Goal: Transaction & Acquisition: Purchase product/service

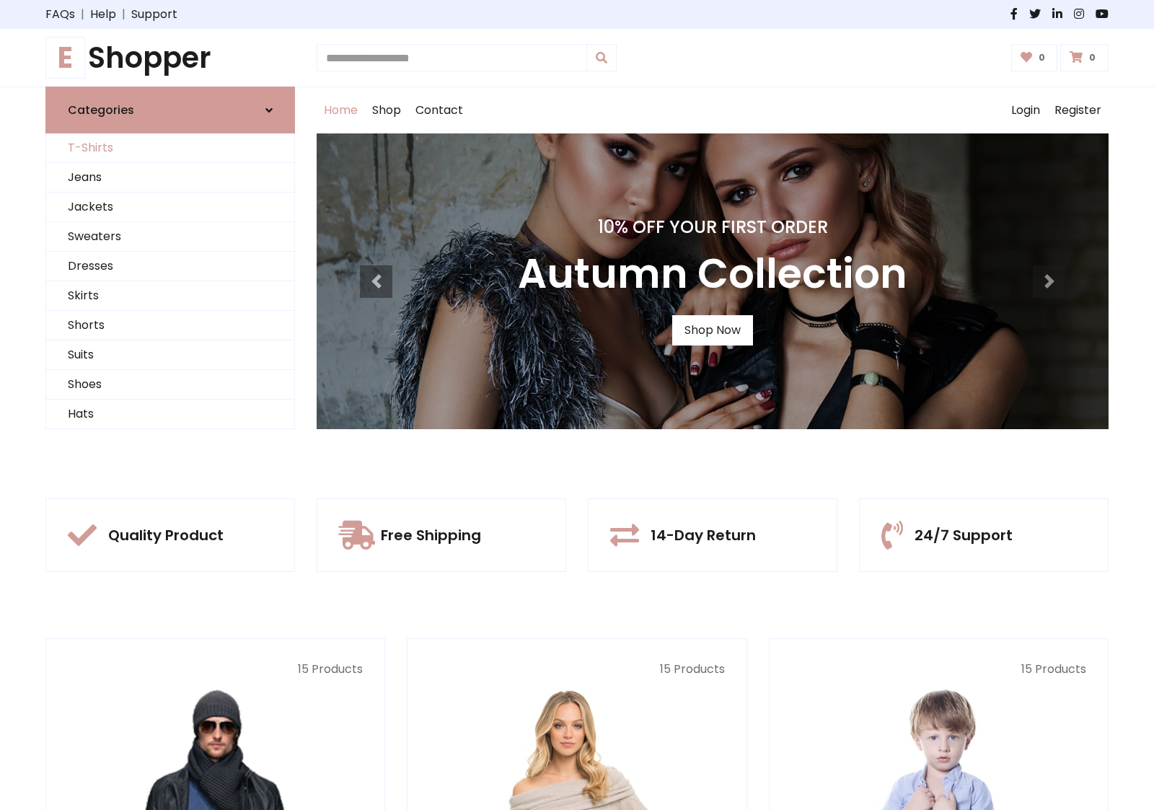
click at [170, 148] on link "T-Shirts" at bounding box center [170, 148] width 248 height 30
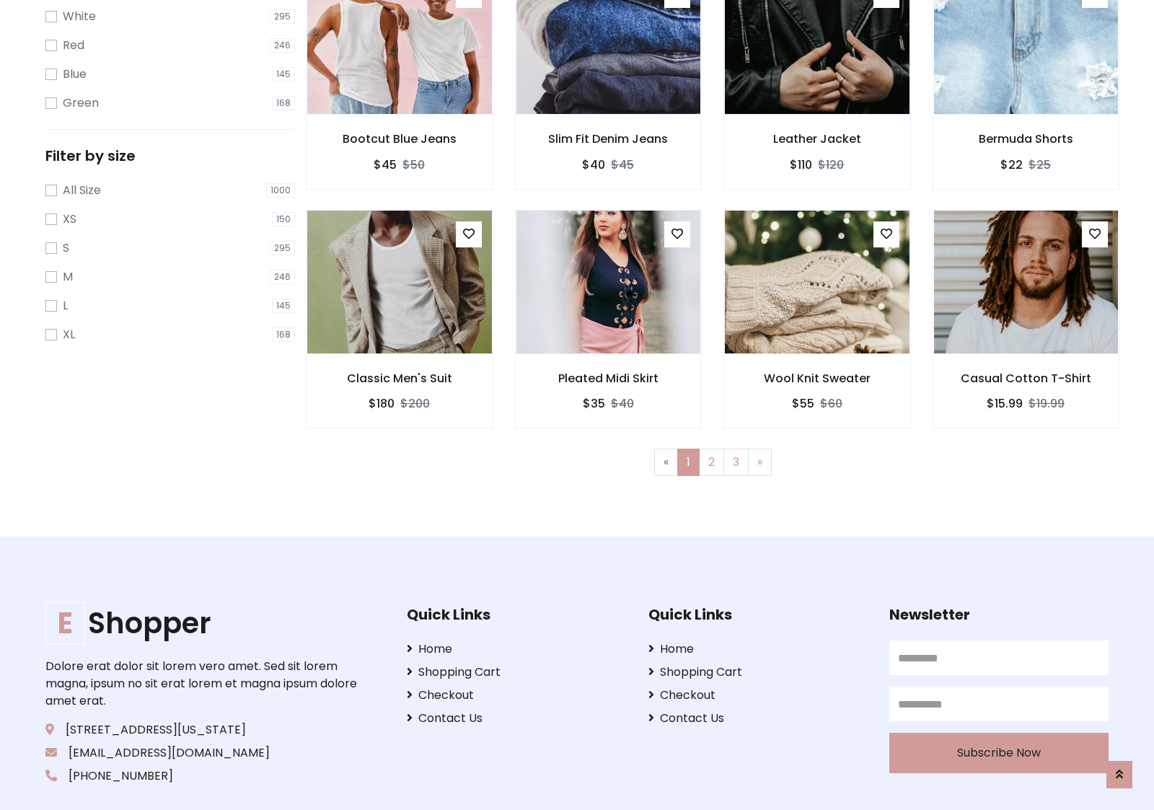
scroll to position [26, 0]
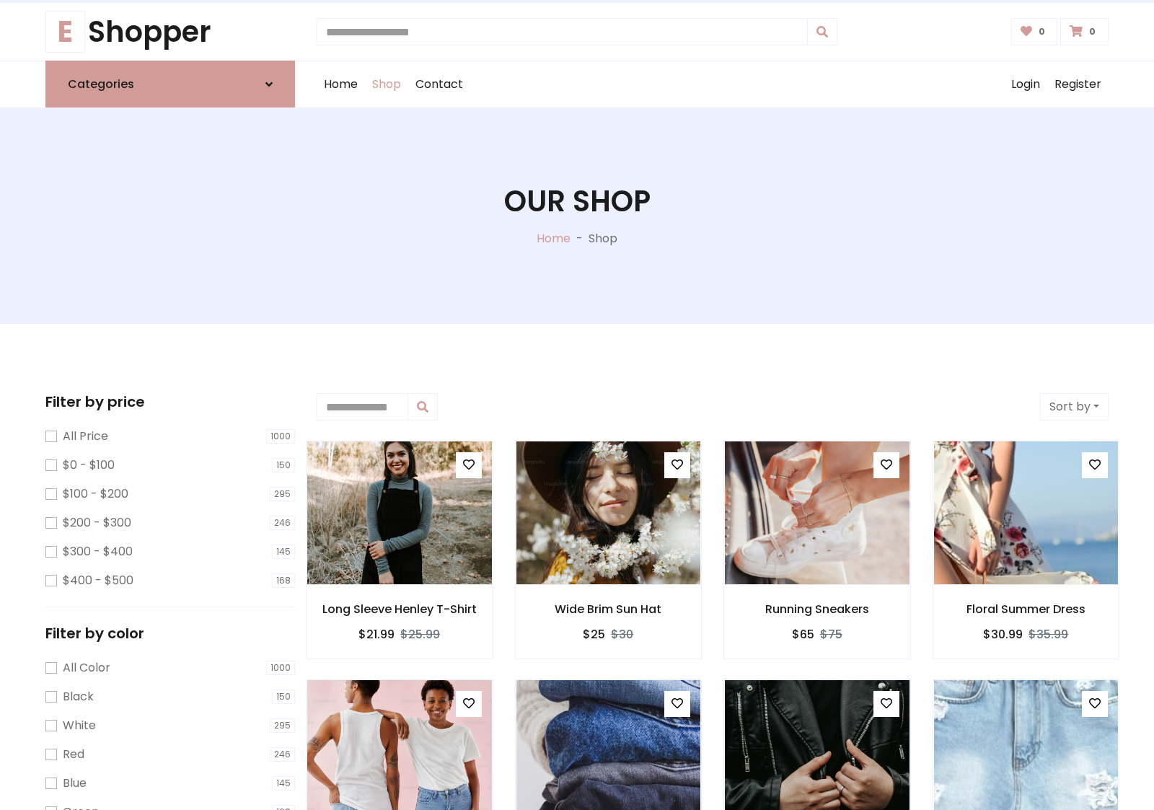
click at [577, 216] on h1 "Our Shop" at bounding box center [577, 201] width 146 height 35
click at [713, 84] on div "Home Shop Contact Log out Login Register" at bounding box center [713, 84] width 792 height 46
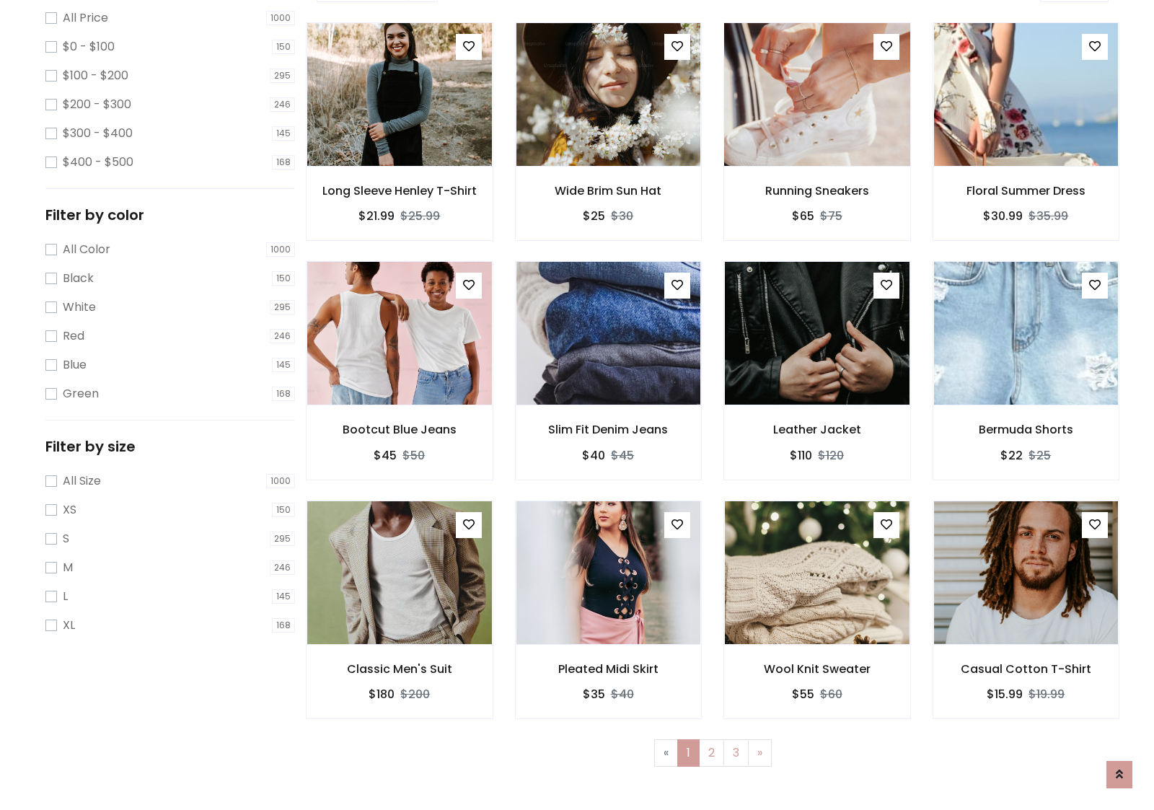
click at [817, 145] on img at bounding box center [816, 94] width 221 height 346
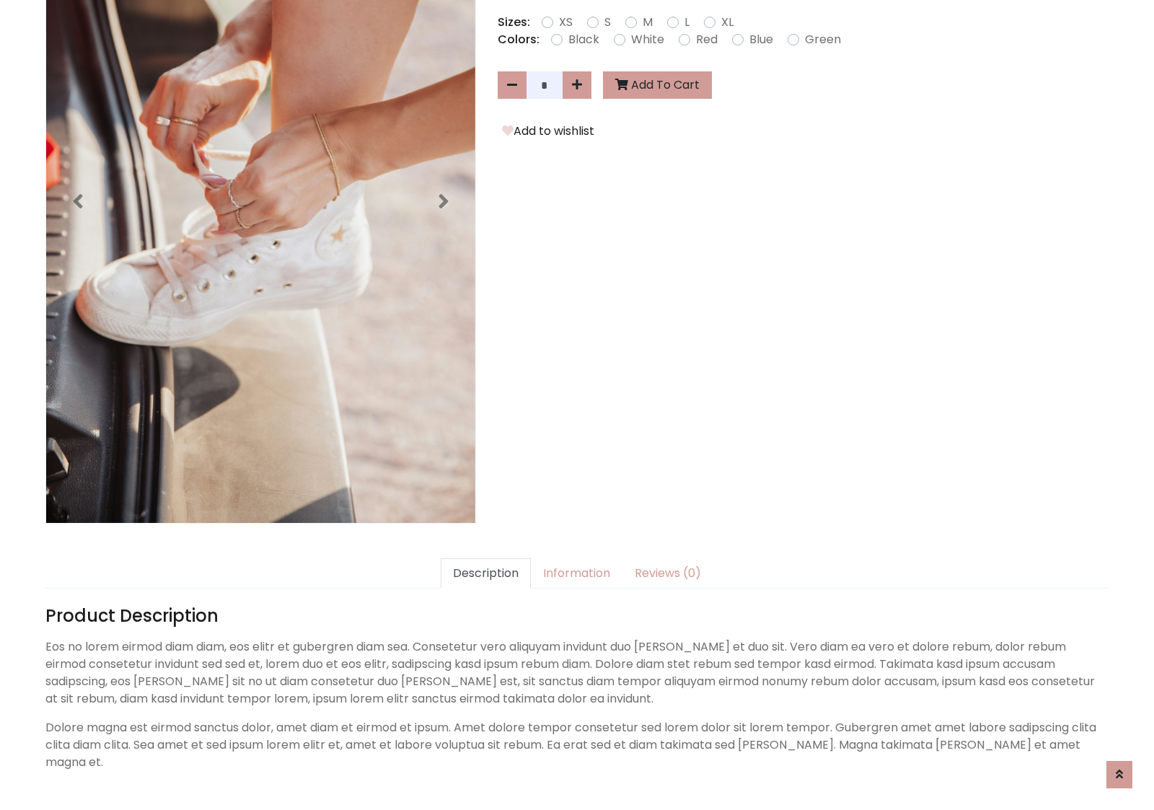
scroll to position [353, 0]
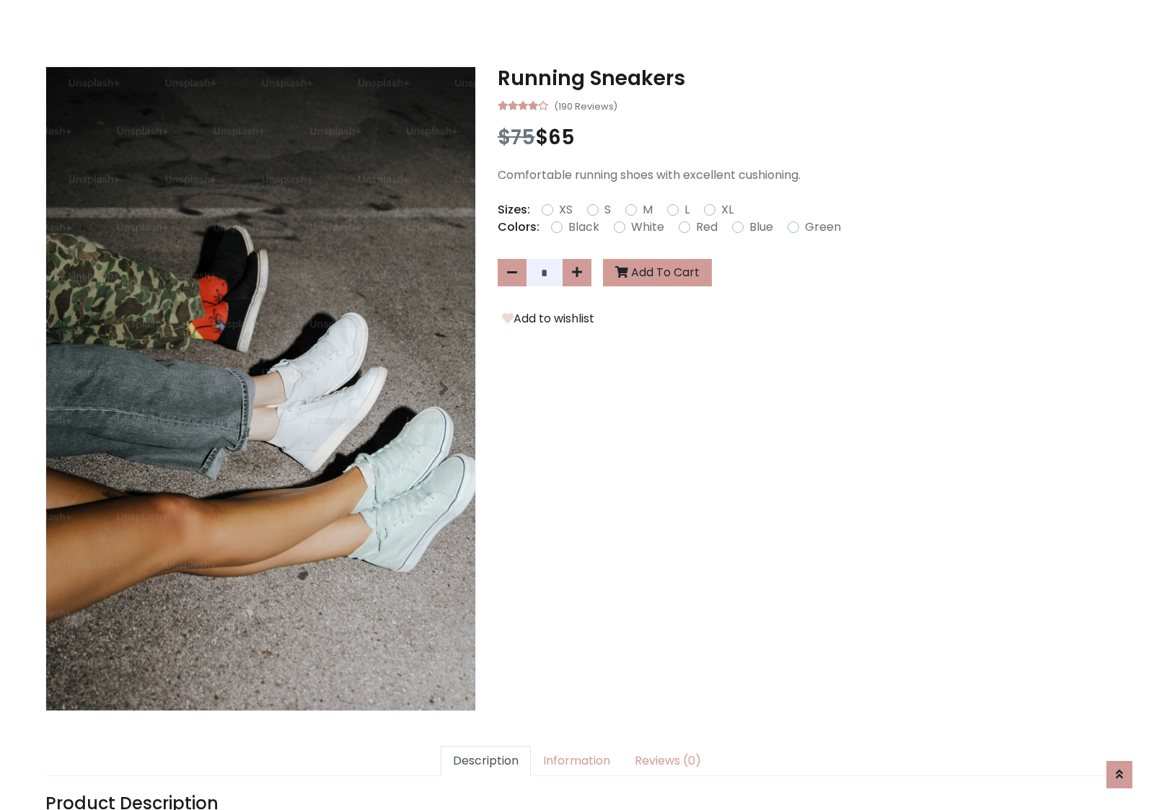
click at [803, 78] on h3 "Running Sneakers" at bounding box center [803, 78] width 611 height 25
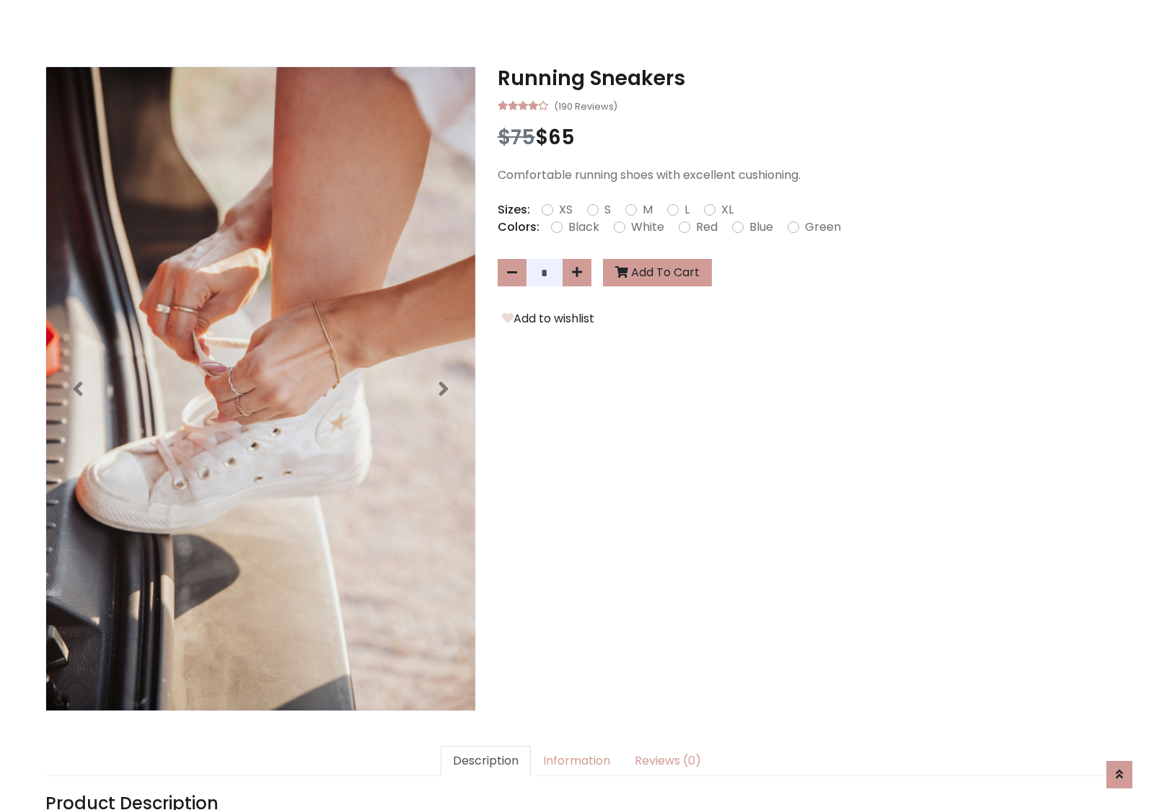
click at [803, 78] on h3 "Running Sneakers" at bounding box center [803, 78] width 611 height 25
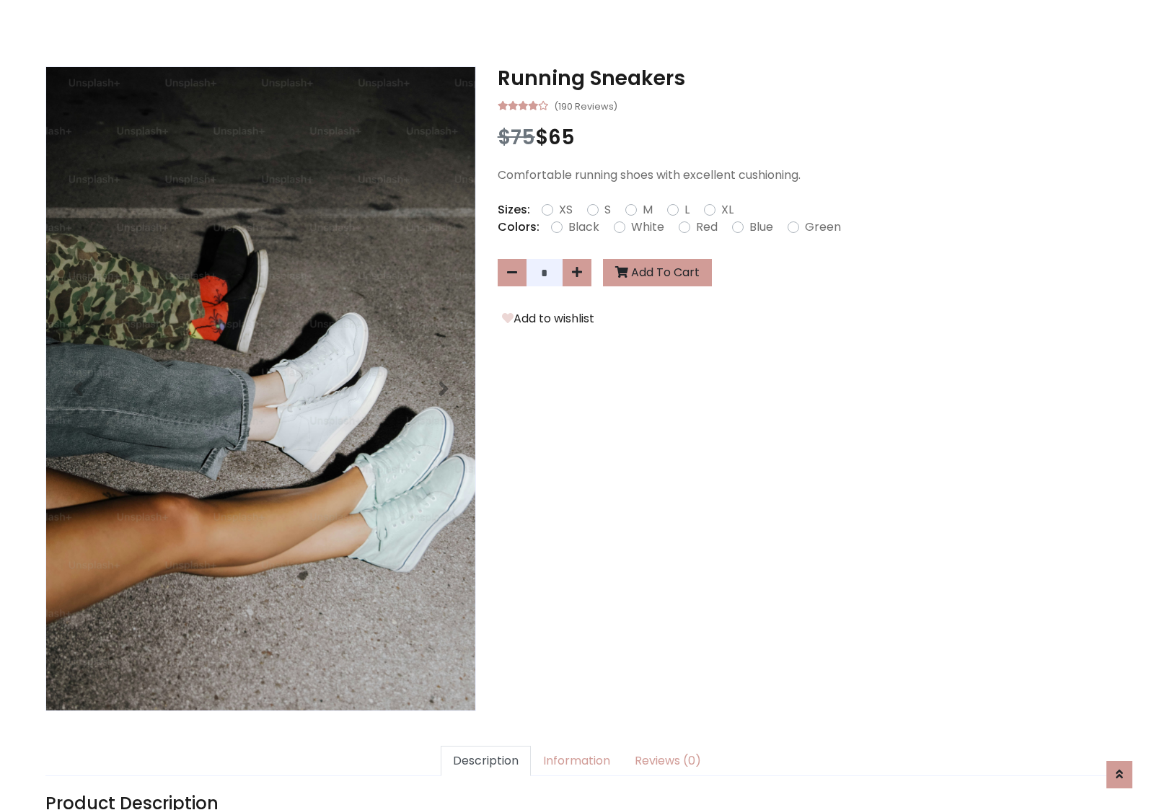
click at [803, 78] on h3 "Running Sneakers" at bounding box center [803, 78] width 611 height 25
